Goal: Information Seeking & Learning: Check status

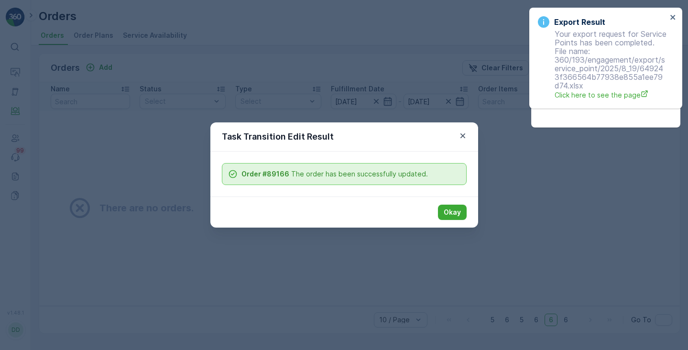
click at [455, 113] on div "Task Transition Edit Result Order #89166 The order has been successfully update…" at bounding box center [344, 175] width 688 height 350
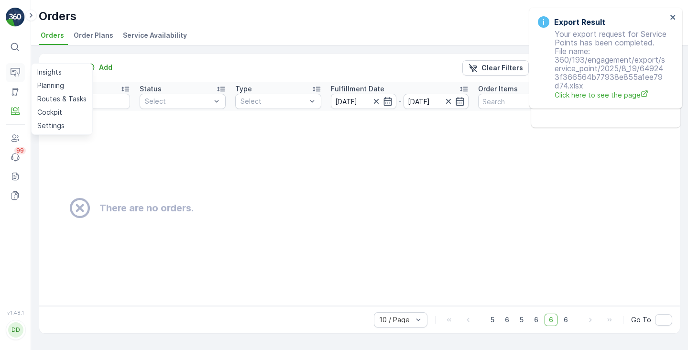
click at [18, 79] on button "Operations" at bounding box center [15, 72] width 19 height 19
click at [44, 76] on p "Insights" at bounding box center [49, 72] width 24 height 10
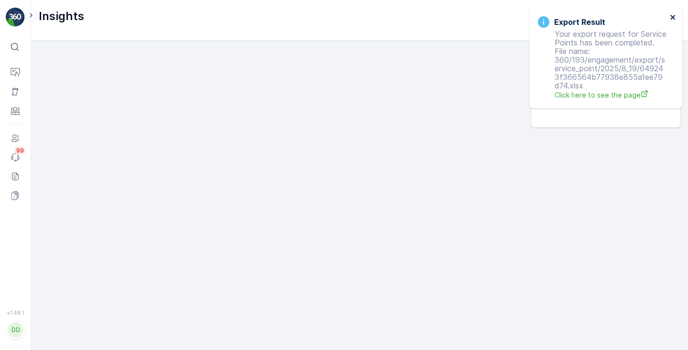
click at [676, 17] on icon "close" at bounding box center [673, 17] width 7 height 8
click at [674, 17] on icon "close" at bounding box center [673, 17] width 7 height 8
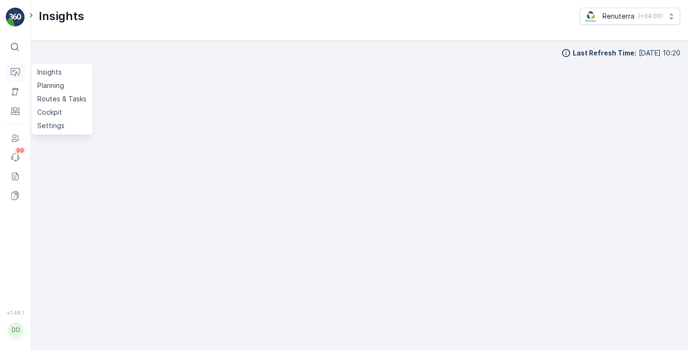
click at [16, 70] on icon at bounding box center [16, 73] width 10 height 10
click at [76, 74] on link "Insights" at bounding box center [61, 72] width 57 height 13
click at [16, 77] on icon at bounding box center [16, 73] width 10 height 10
click at [65, 89] on link "Planning" at bounding box center [61, 85] width 57 height 13
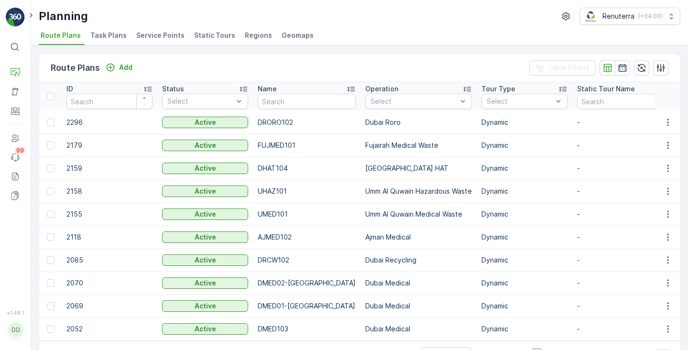
click at [104, 41] on li "Task Plans" at bounding box center [109, 37] width 42 height 16
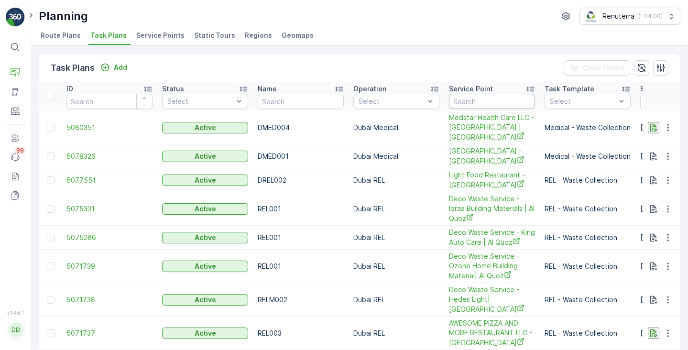
click at [461, 107] on input "text" at bounding box center [492, 101] width 86 height 15
click at [465, 105] on input "text" at bounding box center [492, 101] width 86 height 15
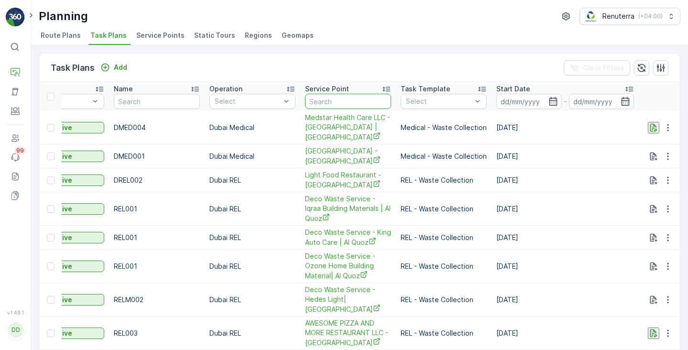
scroll to position [0, 187]
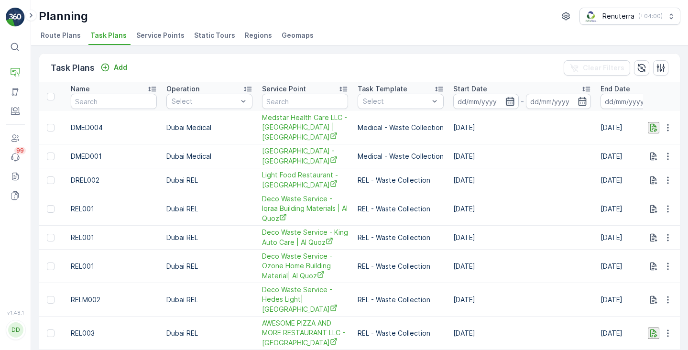
click at [509, 105] on icon "button" at bounding box center [511, 102] width 10 height 10
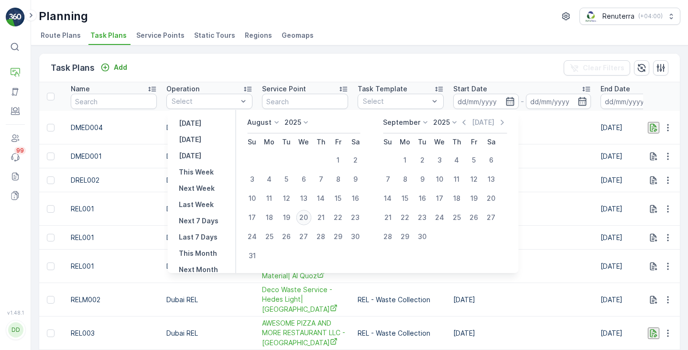
click at [311, 216] on div "20" at bounding box center [303, 217] width 15 height 15
type input "[DATE]"
click at [587, 101] on input "[DATE]" at bounding box center [559, 101] width 66 height 15
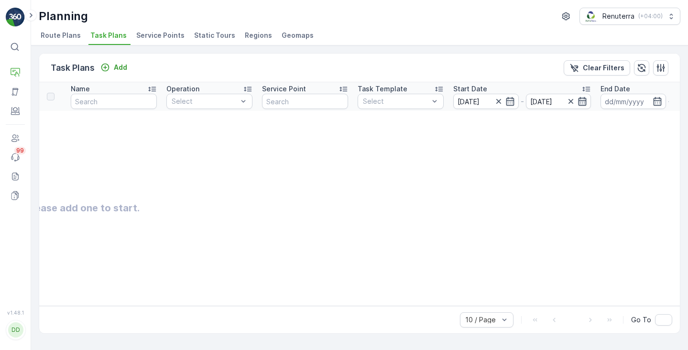
click at [581, 105] on icon "button" at bounding box center [583, 101] width 8 height 9
click at [641, 104] on input at bounding box center [634, 101] width 66 height 15
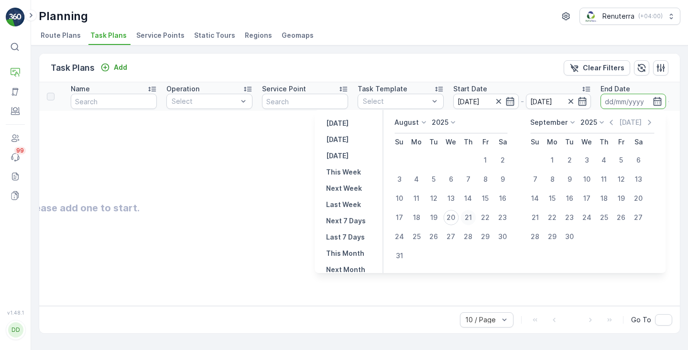
click at [476, 216] on div "21" at bounding box center [468, 217] width 15 height 15
type input "[DATE]"
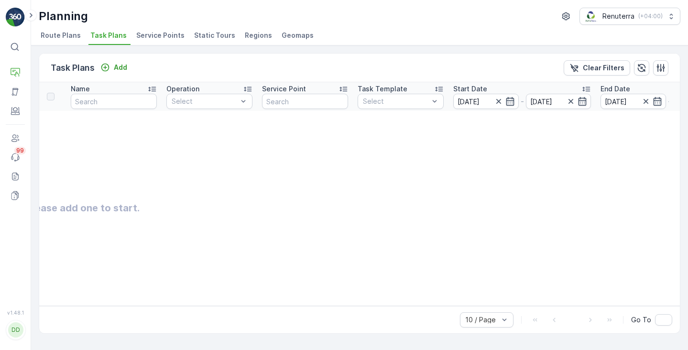
click at [605, 281] on table "ID Status Select Name Operation Select Service Point Task Template Select Start…" at bounding box center [446, 194] width 1189 height 224
click at [572, 102] on icon "button" at bounding box center [571, 101] width 5 height 5
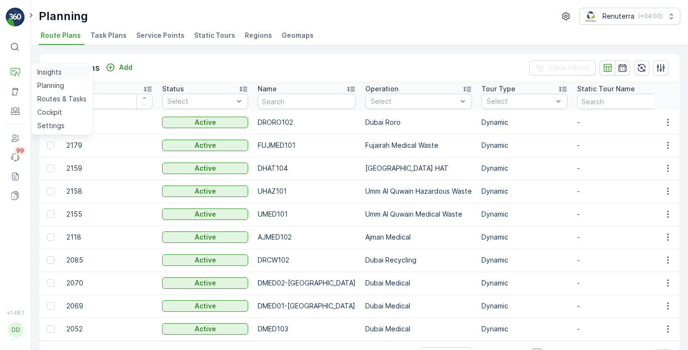
click at [46, 73] on p "Insights" at bounding box center [49, 72] width 24 height 10
click at [47, 75] on p "Insights" at bounding box center [49, 72] width 24 height 10
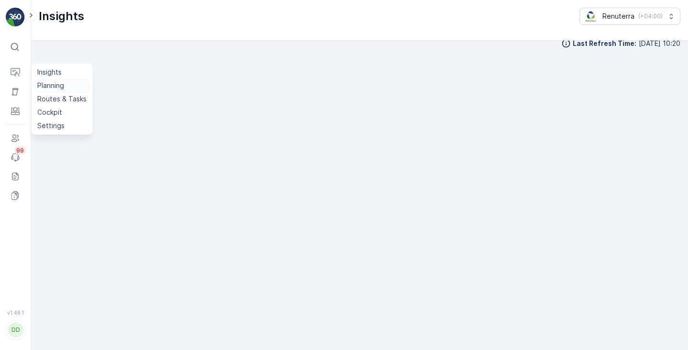
click at [64, 87] on p "Planning" at bounding box center [50, 86] width 27 height 10
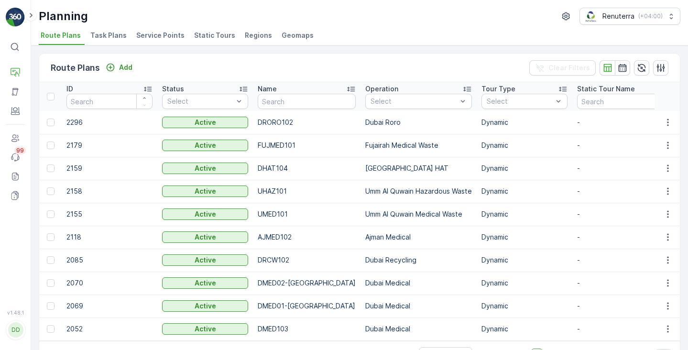
click at [107, 37] on span "Task Plans" at bounding box center [108, 36] width 36 height 10
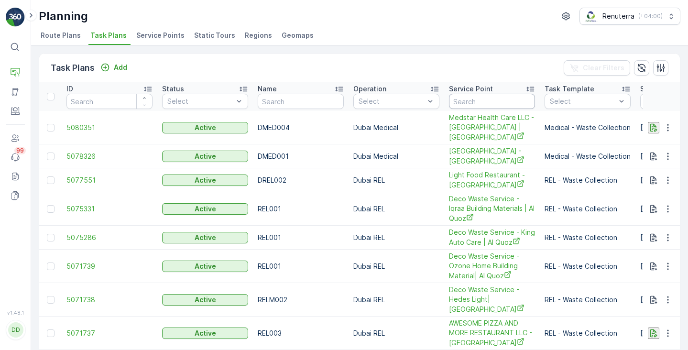
click at [520, 105] on input "text" at bounding box center [492, 101] width 86 height 15
type input "su"
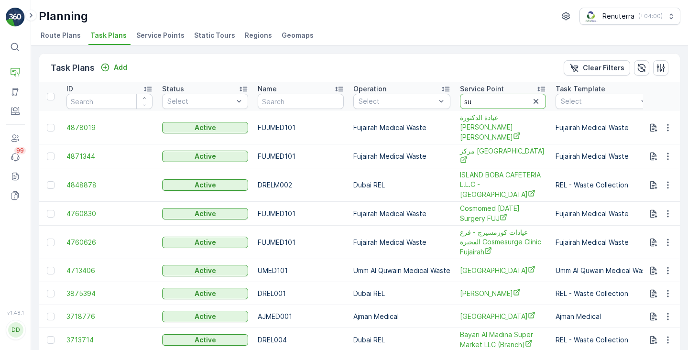
click at [497, 107] on input "su" at bounding box center [503, 101] width 86 height 15
type input "sultan"
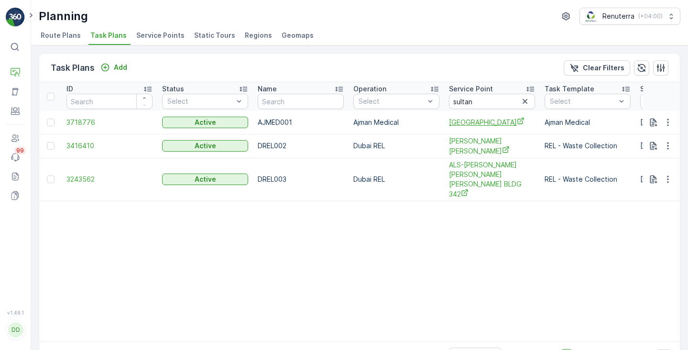
click at [493, 121] on span "[GEOGRAPHIC_DATA]" at bounding box center [492, 122] width 86 height 10
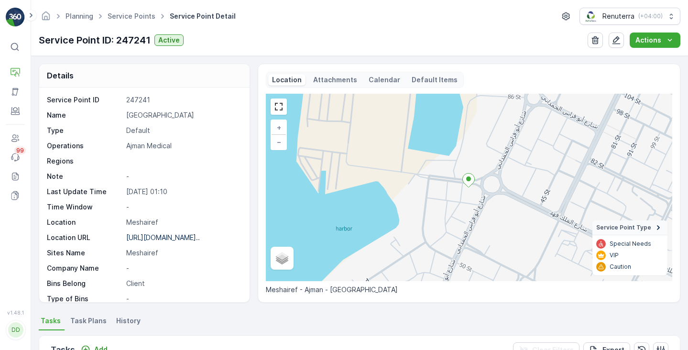
scroll to position [53, 0]
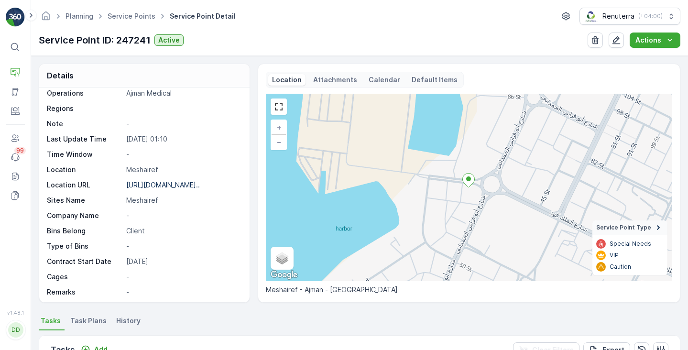
click at [79, 325] on span "Task Plans" at bounding box center [88, 321] width 36 height 10
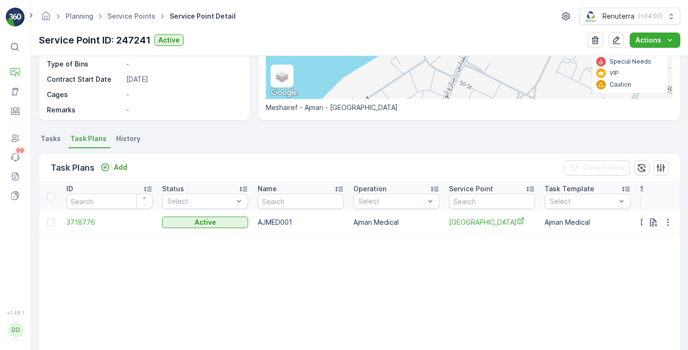
click at [54, 142] on span "Tasks" at bounding box center [51, 139] width 20 height 10
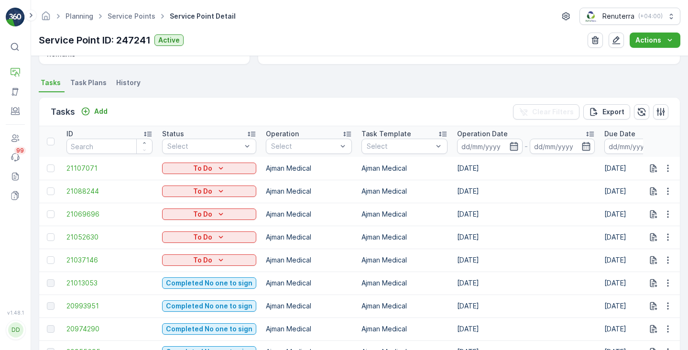
scroll to position [248, 0]
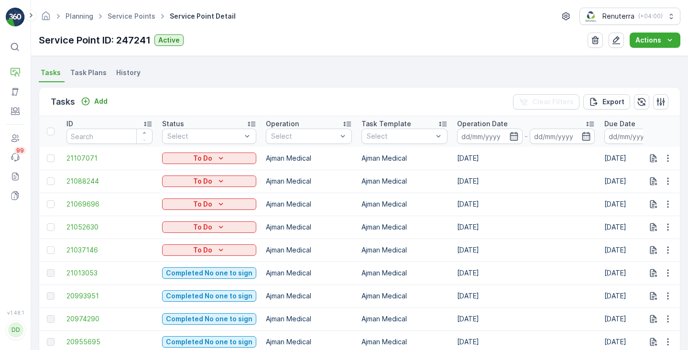
click at [75, 78] on li "Task Plans" at bounding box center [89, 74] width 42 height 16
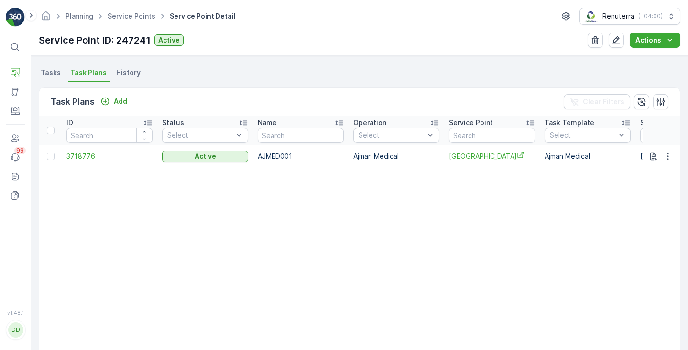
click at [47, 76] on span "Tasks" at bounding box center [51, 73] width 20 height 10
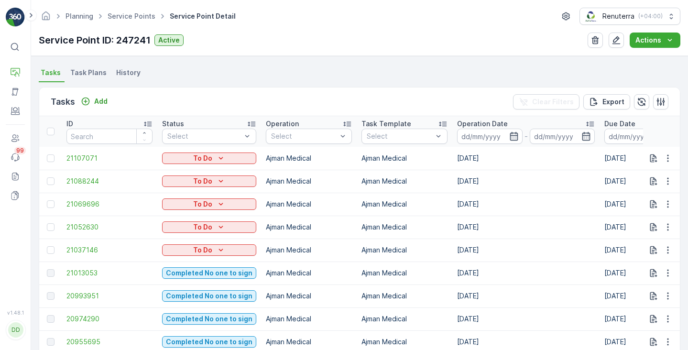
click at [90, 78] on li "Task Plans" at bounding box center [89, 74] width 42 height 16
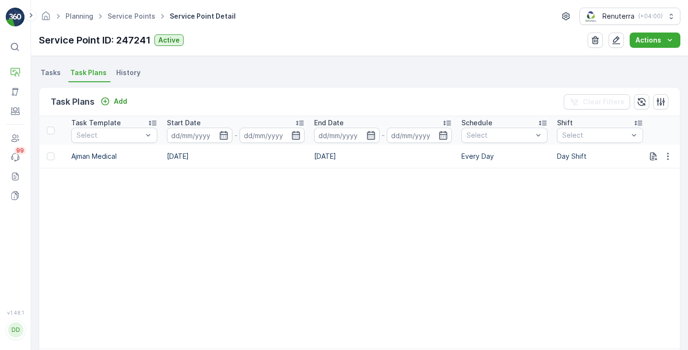
scroll to position [0, 474]
click at [54, 75] on span "Tasks" at bounding box center [51, 73] width 20 height 10
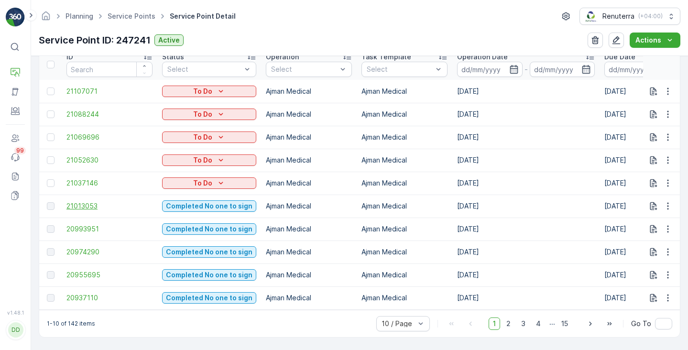
click at [86, 204] on span "21013053" at bounding box center [109, 206] width 86 height 10
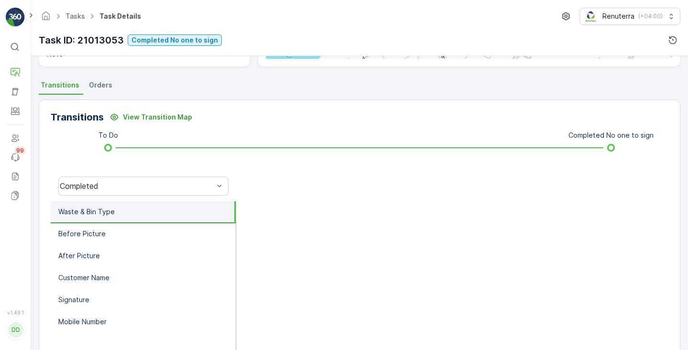
scroll to position [191, 0]
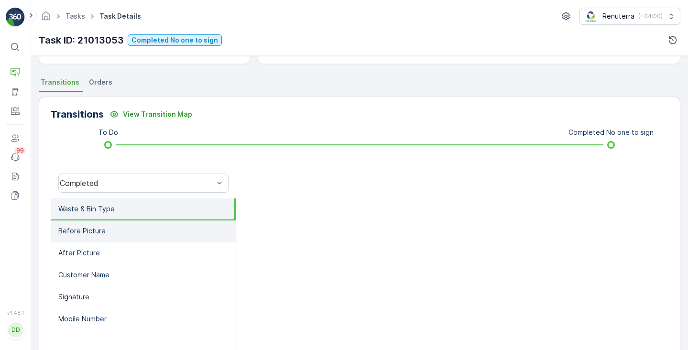
click at [91, 226] on p "Before Picture" at bounding box center [81, 231] width 47 height 10
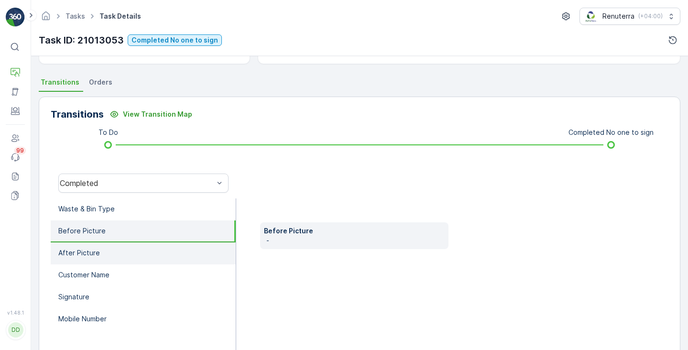
click at [112, 252] on li "After Picture" at bounding box center [143, 253] width 185 height 22
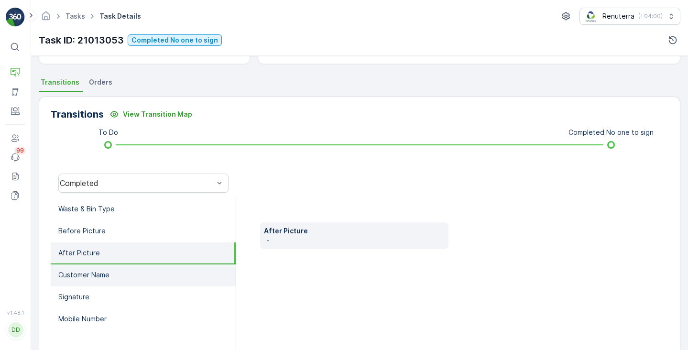
click at [112, 277] on li "Customer Name" at bounding box center [143, 275] width 185 height 22
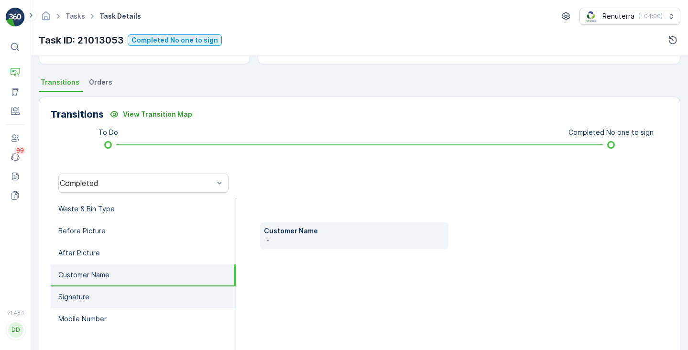
click at [101, 294] on li "Signature" at bounding box center [143, 297] width 185 height 22
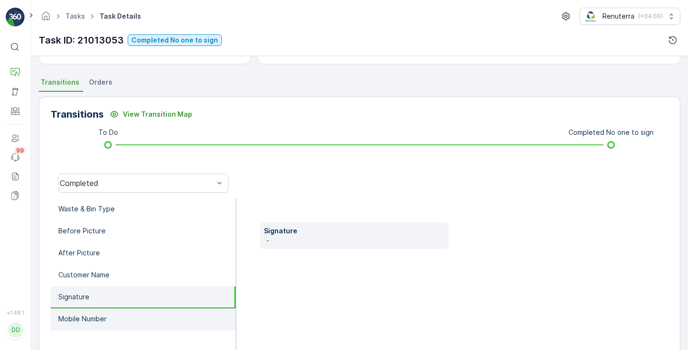
click at [89, 323] on p "Mobile Number" at bounding box center [82, 319] width 48 height 10
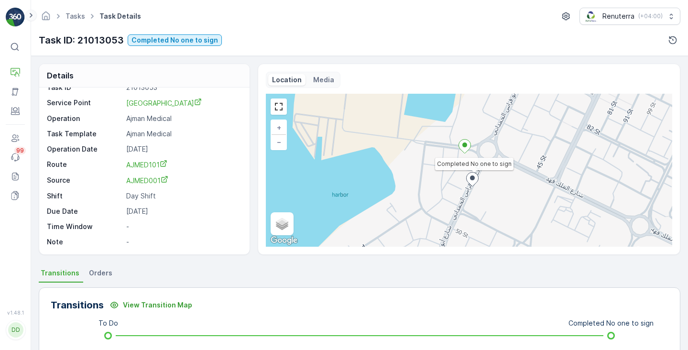
scroll to position [0, 0]
click at [66, 17] on link "Tasks" at bounding box center [76, 16] width 20 height 8
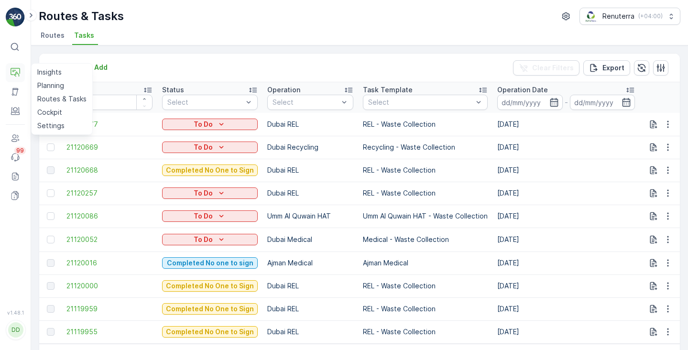
click at [18, 67] on button "Operations" at bounding box center [15, 72] width 19 height 19
click at [53, 74] on p "Insights" at bounding box center [49, 72] width 24 height 10
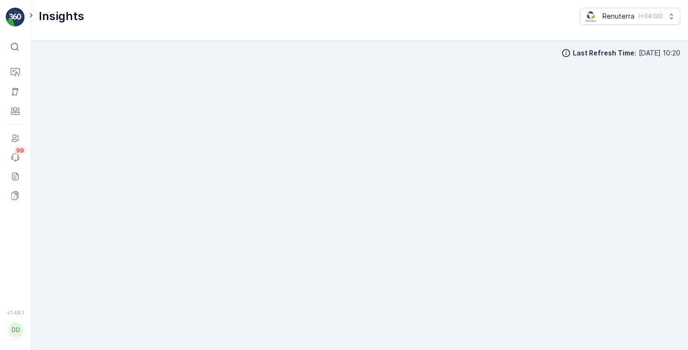
scroll to position [10, 0]
click at [17, 47] on icon at bounding box center [15, 47] width 10 height 10
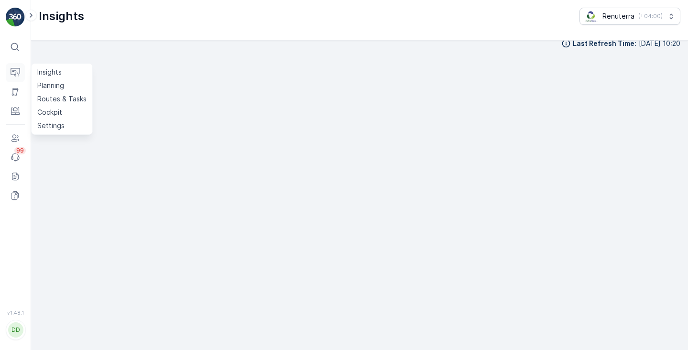
click at [16, 77] on icon at bounding box center [16, 73] width 10 height 10
click at [45, 72] on p "Insights" at bounding box center [49, 72] width 24 height 10
click at [49, 70] on p "Insights" at bounding box center [49, 72] width 24 height 10
click at [22, 18] on img at bounding box center [15, 17] width 19 height 19
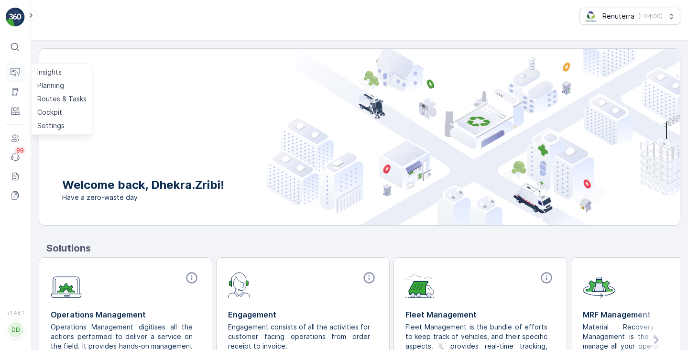
click at [11, 73] on icon at bounding box center [16, 73] width 10 height 10
click at [41, 74] on p "Insights" at bounding box center [49, 72] width 24 height 10
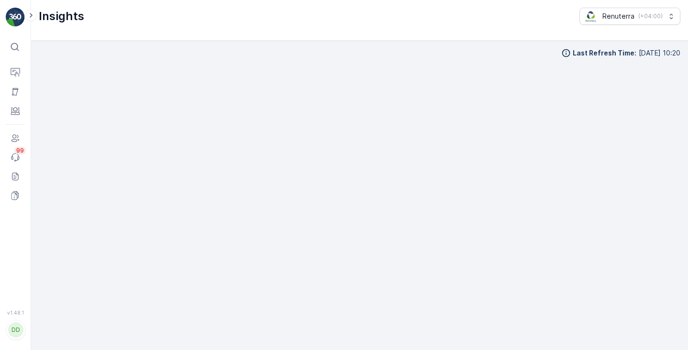
click at [129, 22] on div "Insights Renuterra ( +04:00 )" at bounding box center [360, 16] width 642 height 17
